Goal: Task Accomplishment & Management: Complete application form

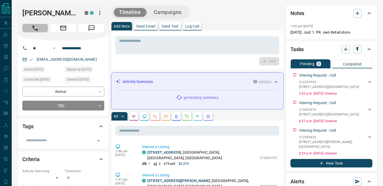
click at [35, 30] on icon "Call" at bounding box center [34, 28] width 5 height 5
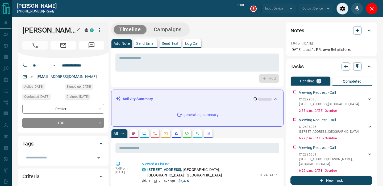
type input "*******"
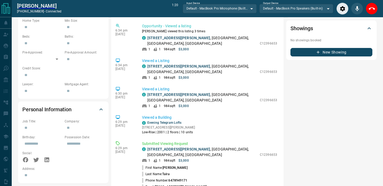
scroll to position [202, 0]
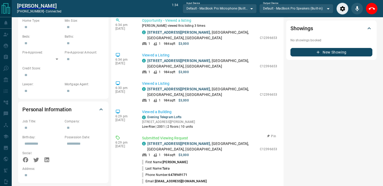
click at [165, 136] on p "Submitted Viewing Request" at bounding box center [209, 139] width 135 height 6
click at [165, 142] on link "[STREET_ADDRESS][PERSON_NAME]" at bounding box center [178, 144] width 63 height 4
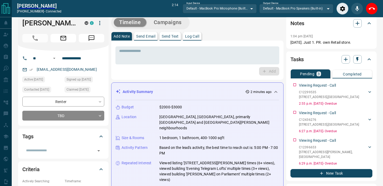
scroll to position [0, 0]
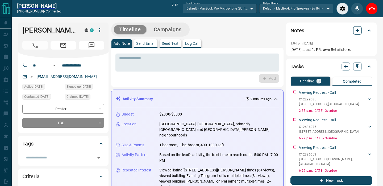
click at [360, 30] on icon "button" at bounding box center [357, 30] width 6 height 6
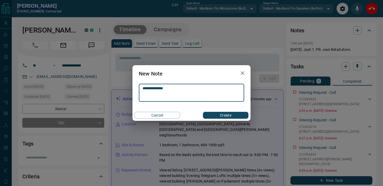
type textarea "**********"
click at [235, 113] on button "Create" at bounding box center [225, 115] width 45 height 7
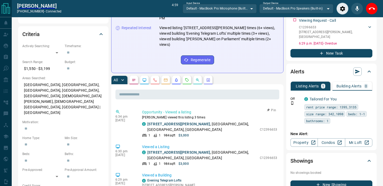
scroll to position [328, 0]
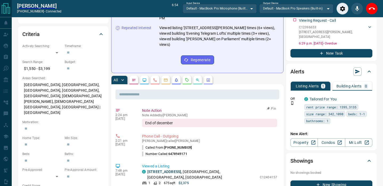
scroll to position [0, 0]
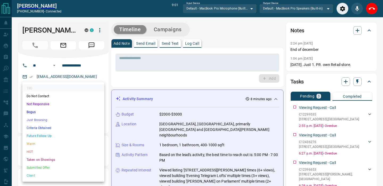
click at [48, 130] on li "Criteria Obtained" at bounding box center [63, 128] width 82 height 8
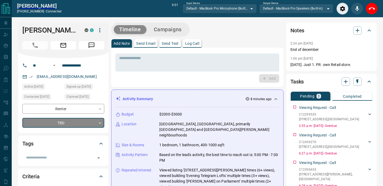
type input "*"
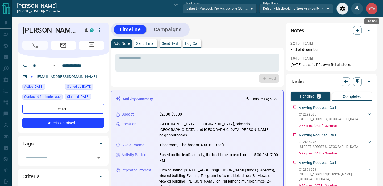
click at [377, 9] on button "End Call" at bounding box center [371, 9] width 12 height 12
